Goal: Task Accomplishment & Management: Manage account settings

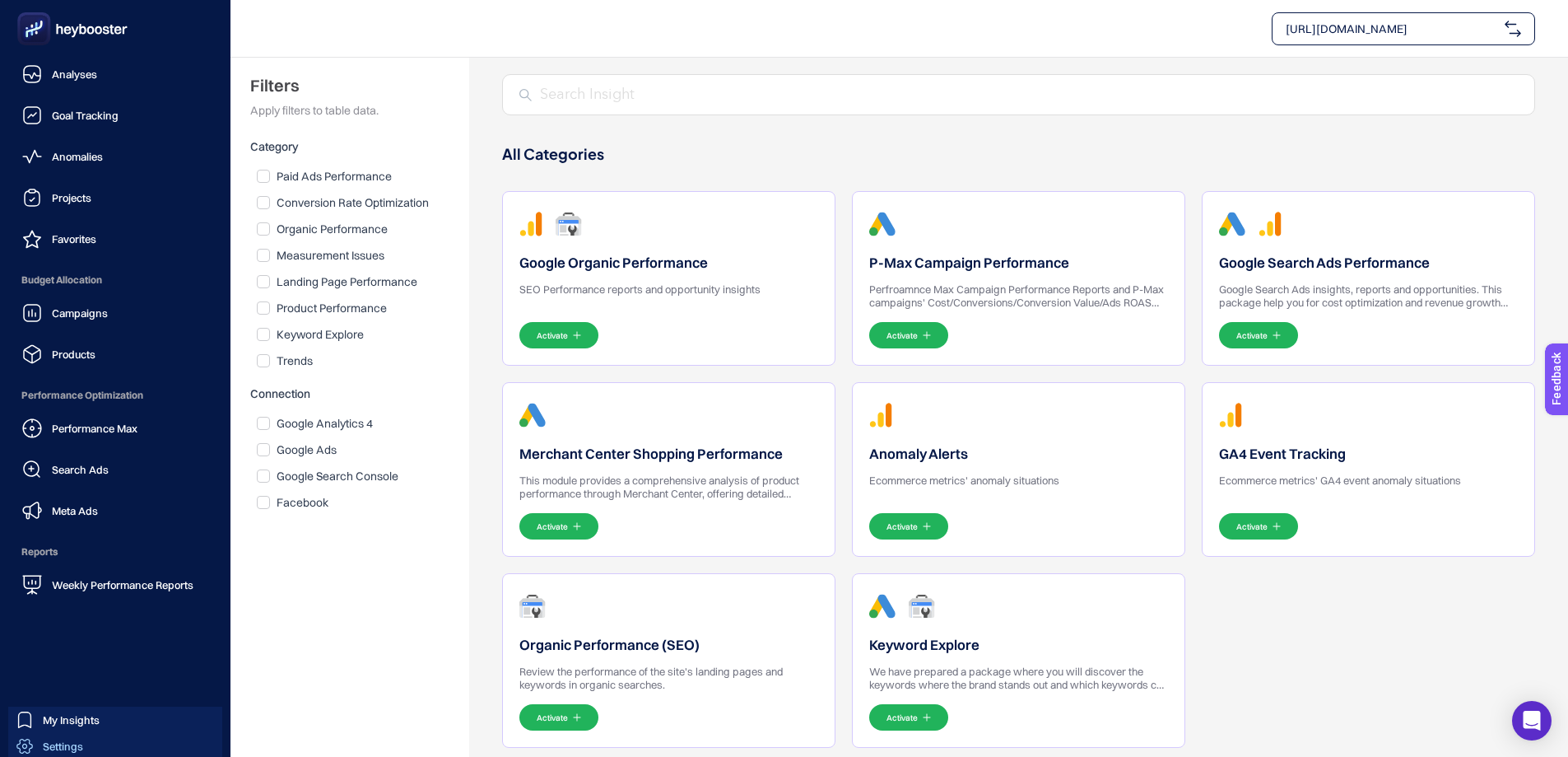
click at [70, 749] on span "Settings" at bounding box center [62, 746] width 41 height 13
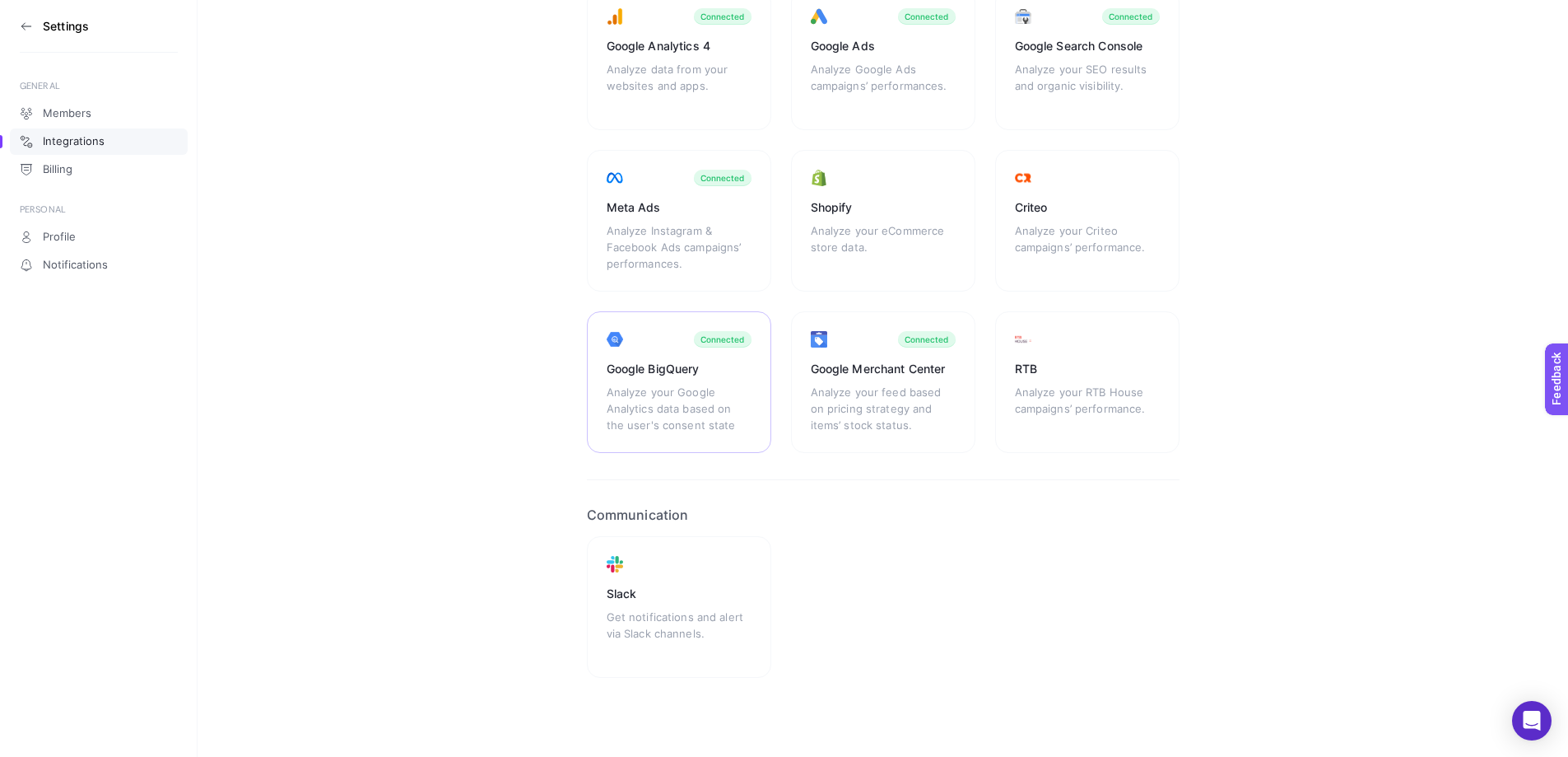
scroll to position [18, 0]
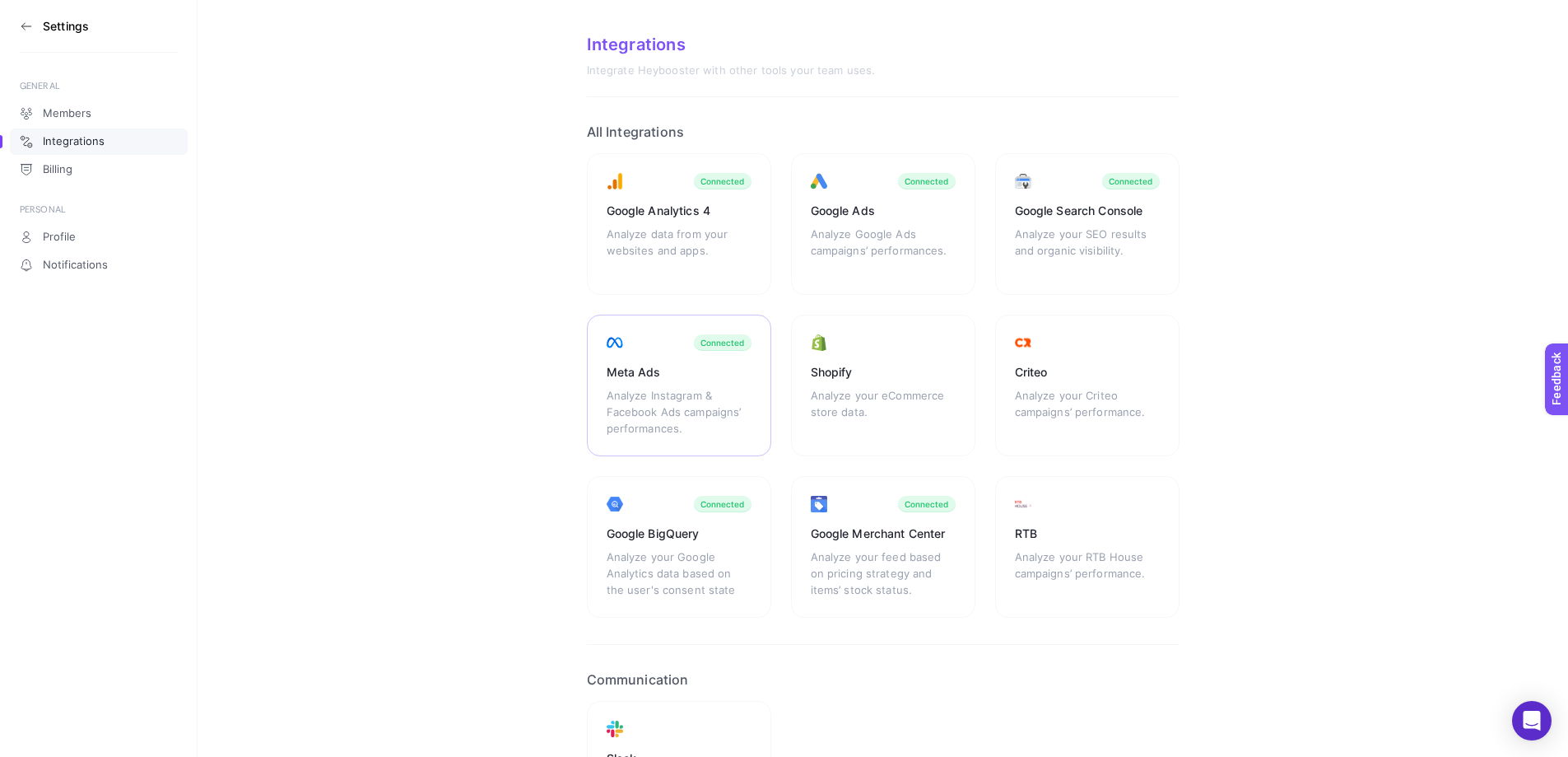
click at [688, 338] on div "Meta Ads Analyze Instagram & Facebook Ads campaigns’ performances. Connected" at bounding box center [679, 386] width 185 height 141
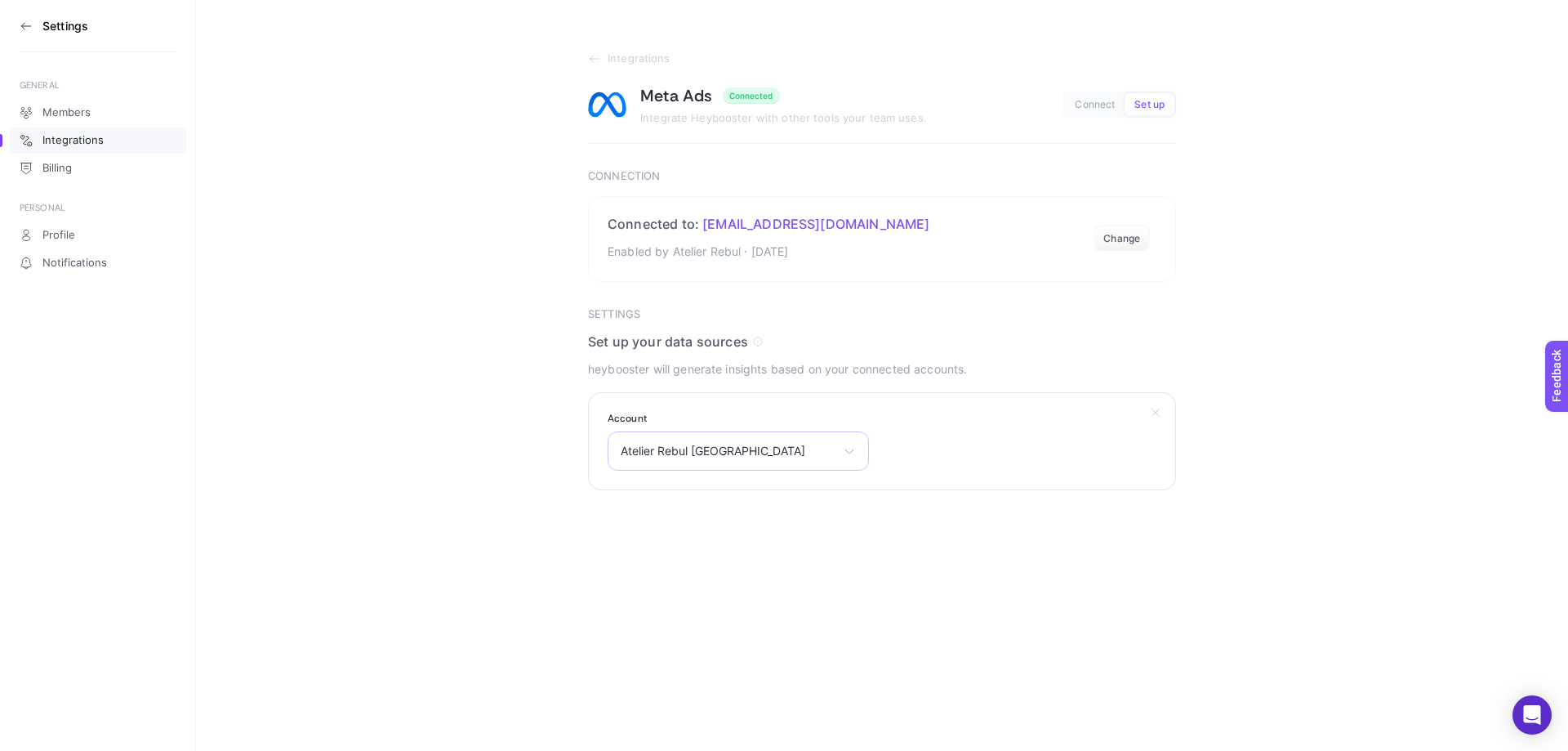
click at [656, 455] on span "Atelier Rebul [GEOGRAPHIC_DATA]" at bounding box center [728, 451] width 216 height 13
drag, startPoint x: 1127, startPoint y: 238, endPoint x: 1178, endPoint y: 132, distance: 117.6
click at [1185, 173] on section "Integrations Meta Ads Connected Integrate Heybooster with other tools your team…" at bounding box center [882, 245] width 1372 height 490
click at [1147, 109] on span "Set up" at bounding box center [1149, 105] width 30 height 12
click at [1131, 231] on button "Change" at bounding box center [1121, 238] width 56 height 26
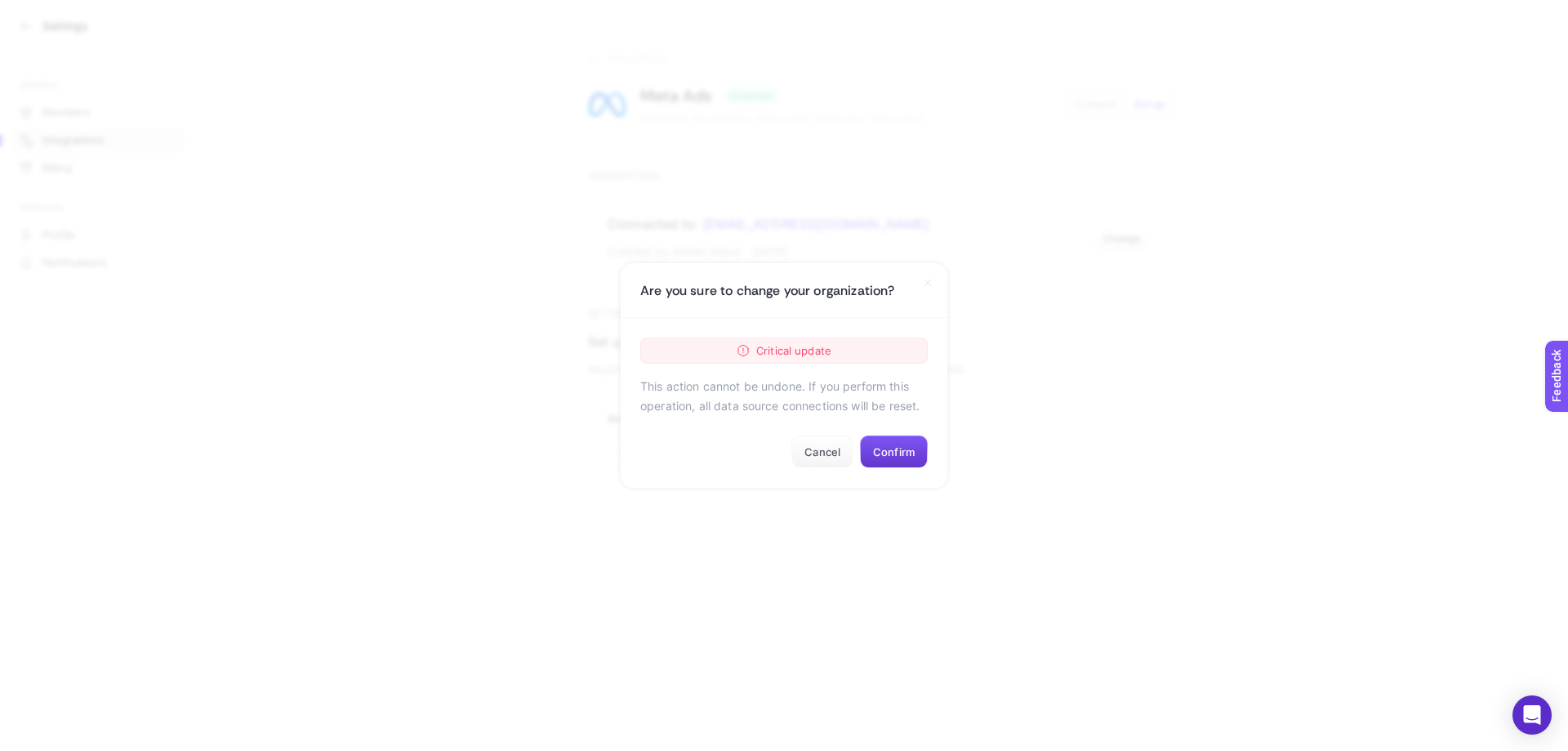
click at [898, 458] on button "Confirm" at bounding box center [894, 451] width 67 height 33
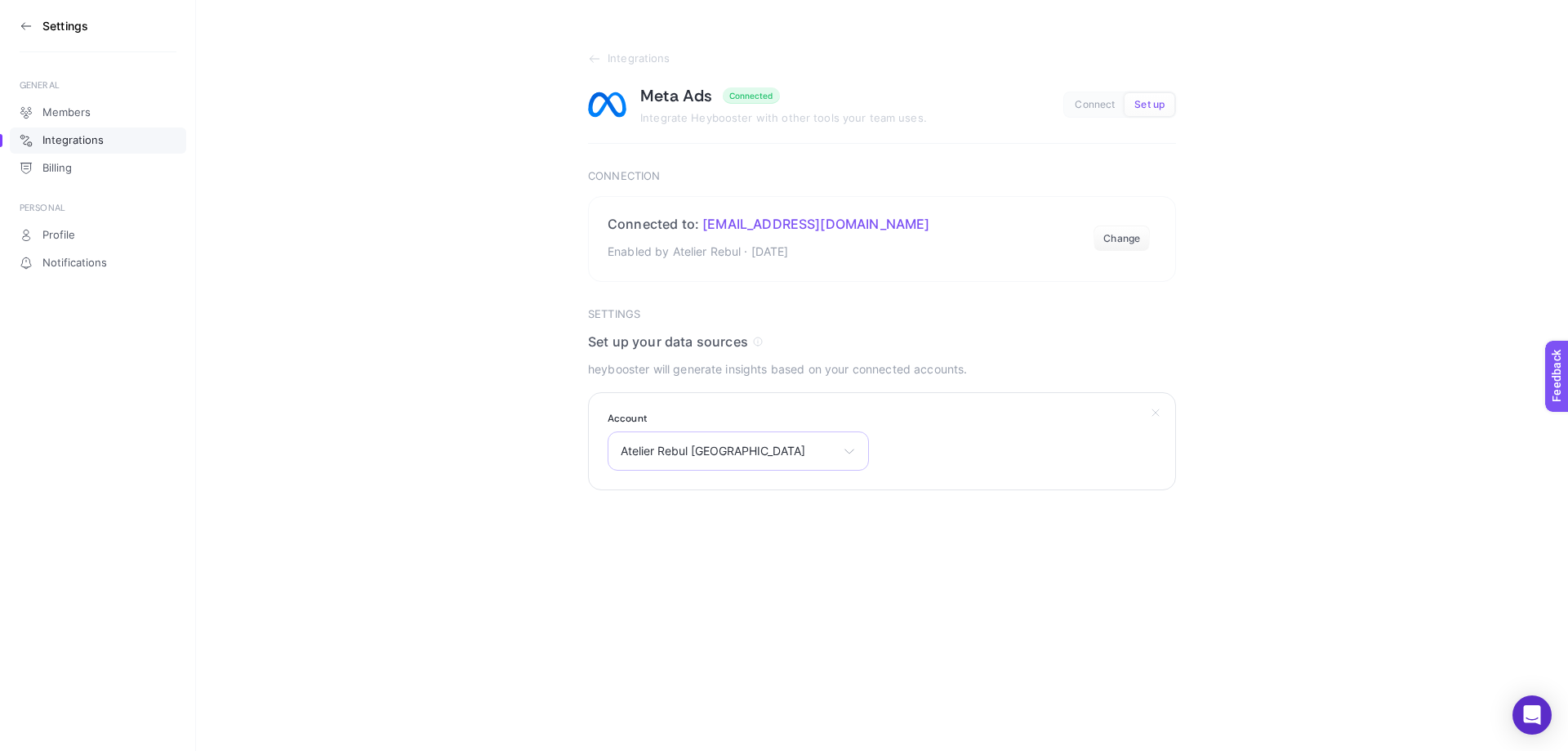
click at [667, 446] on span "Atelier Rebul [GEOGRAPHIC_DATA]" at bounding box center [728, 451] width 216 height 13
